Goal: Find specific page/section: Find specific page/section

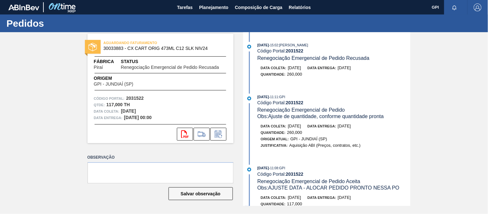
scroll to position [260, 0]
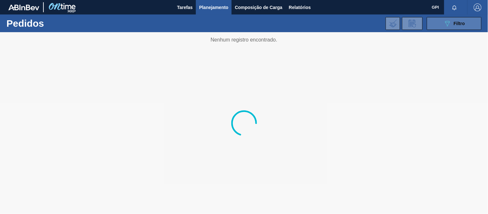
click at [439, 22] on button "089F7B8B-B2A5-4AFE-B5C0-19BA573D28AC Filtro" at bounding box center [454, 23] width 55 height 13
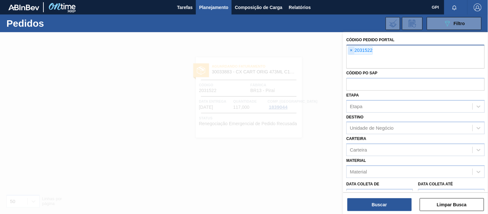
click at [352, 50] on span "×" at bounding box center [352, 51] width 6 height 8
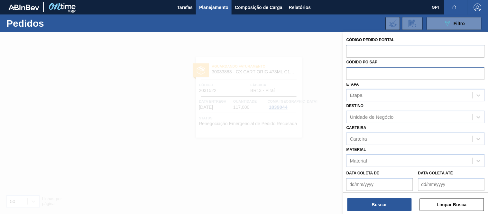
click at [354, 76] on input "text" at bounding box center [416, 73] width 138 height 12
paste input "5800368785"
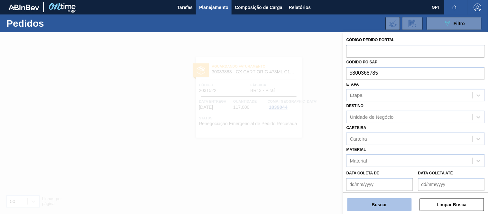
type input "5800368785"
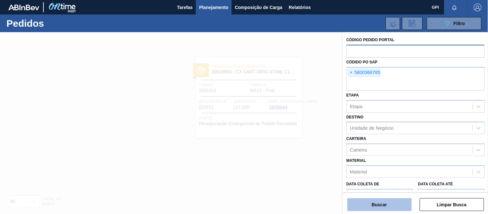
click at [393, 206] on button "Buscar" at bounding box center [380, 204] width 64 height 13
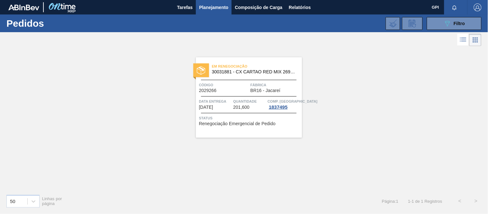
click at [225, 92] on div "Código 2029266" at bounding box center [224, 87] width 50 height 11
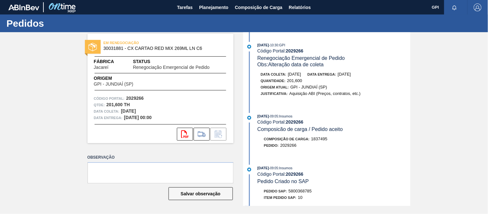
click at [136, 95] on div "EM RENEGOCIAÇÃO 30031881 - CX CARTAO RED MIX 269ML LN C6 Fábrica Jacareí Status…" at bounding box center [161, 88] width 146 height 109
copy strong "2029266"
